Goal: Book appointment/travel/reservation

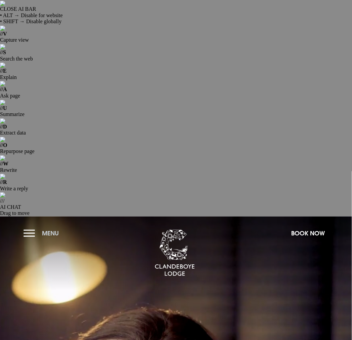
click at [29, 226] on button "Menu" at bounding box center [43, 233] width 39 height 14
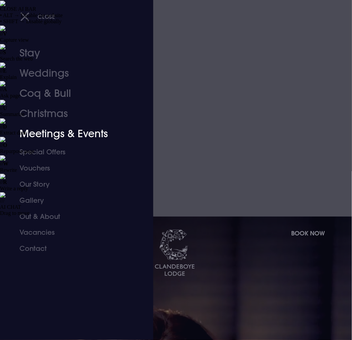
click at [57, 133] on link "Meetings & Events" at bounding box center [72, 134] width 105 height 20
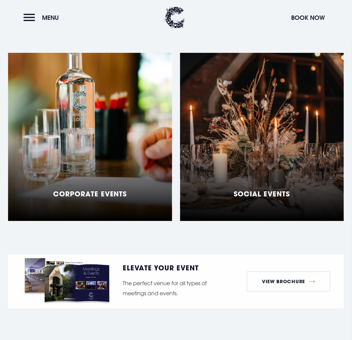
scroll to position [672, 0]
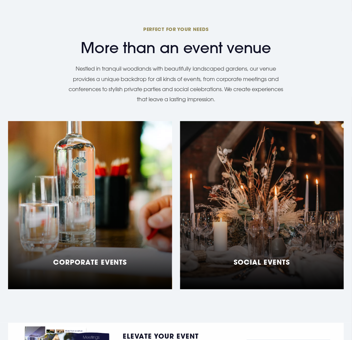
click at [119, 258] on div "Corporate Events" at bounding box center [90, 265] width 74 height 15
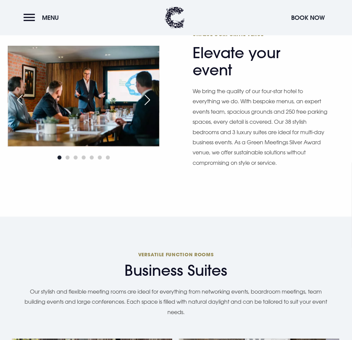
scroll to position [672, 0]
